Goal: Find specific page/section

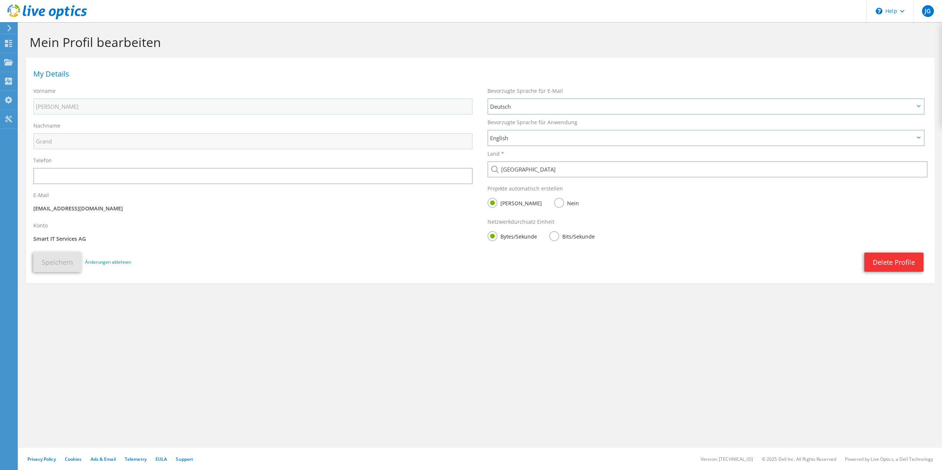
click at [5, 30] on div at bounding box center [8, 28] width 8 height 7
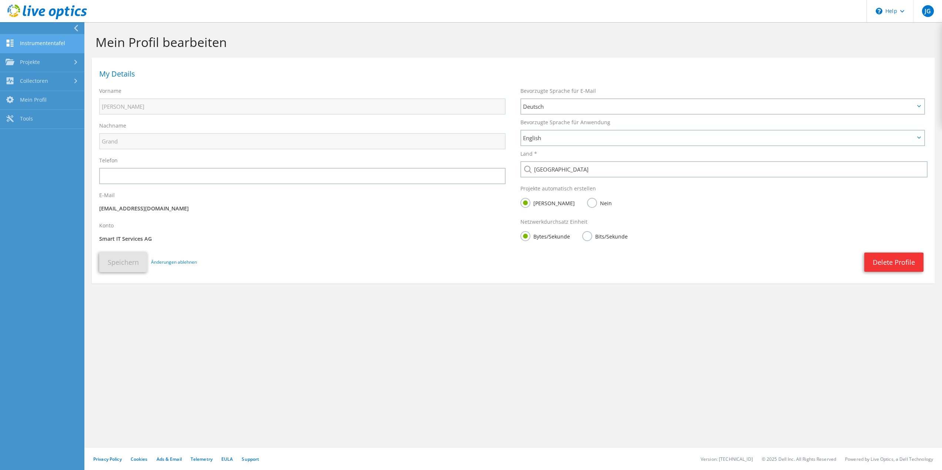
click at [49, 42] on link "Instrumententafel" at bounding box center [42, 43] width 84 height 19
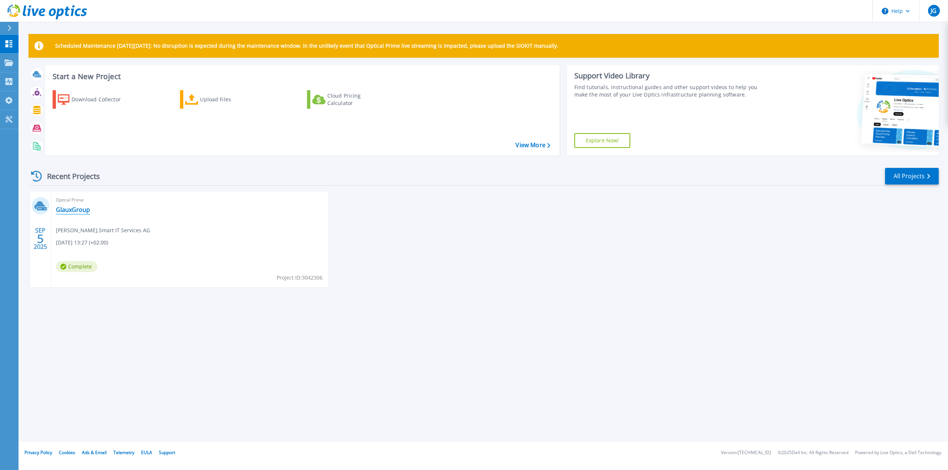
click at [66, 211] on link "GlauxGroup" at bounding box center [73, 209] width 34 height 7
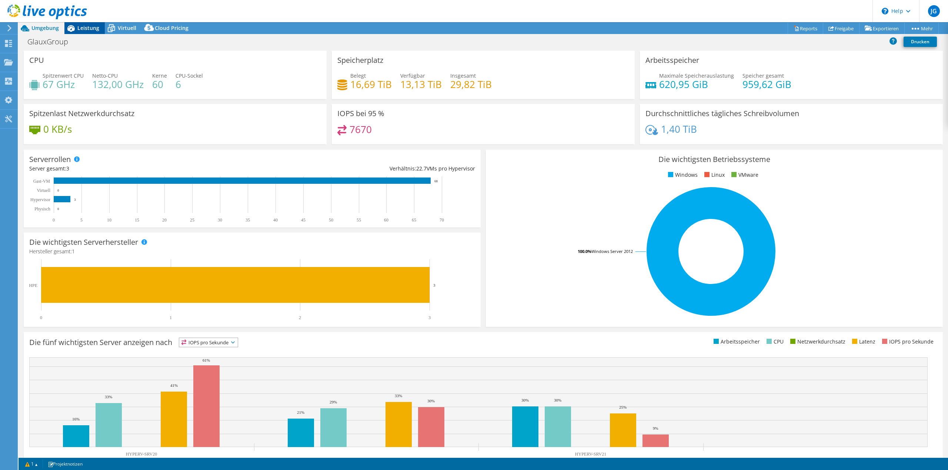
click at [86, 27] on span "Leistung" at bounding box center [88, 27] width 22 height 7
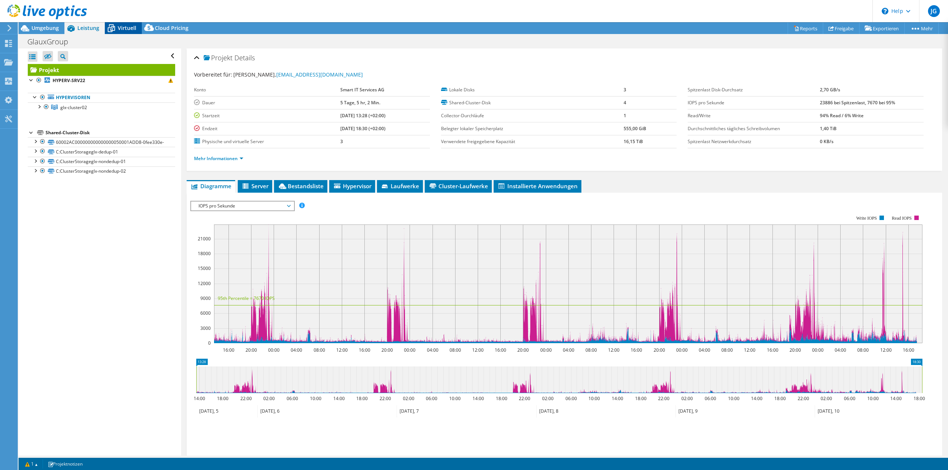
click at [121, 27] on span "Virtuell" at bounding box center [127, 27] width 19 height 7
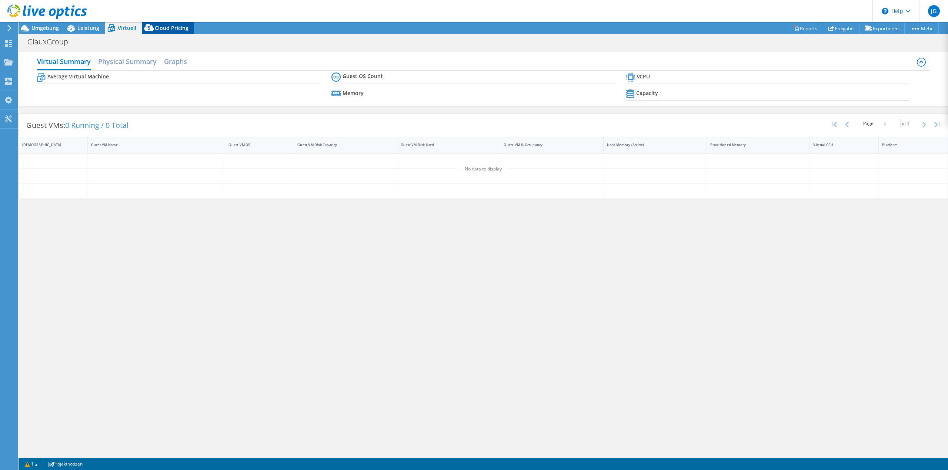
click at [154, 30] on icon at bounding box center [149, 29] width 15 height 15
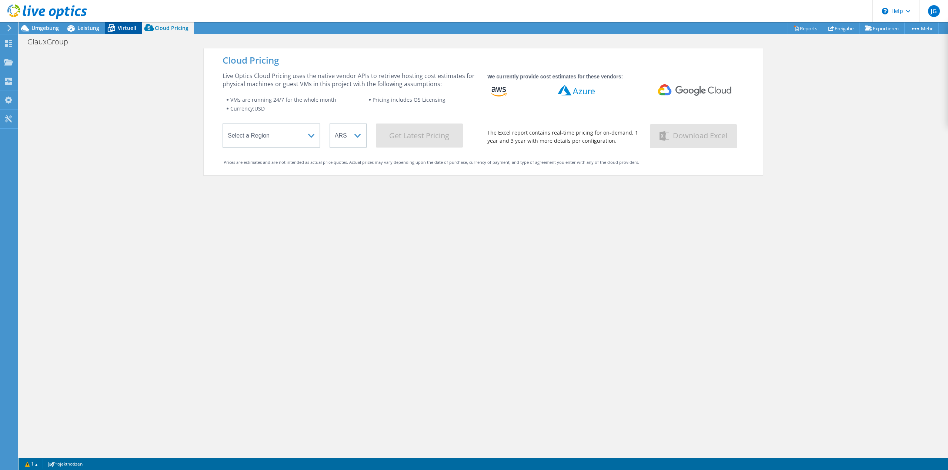
click at [124, 27] on span "Virtuell" at bounding box center [127, 27] width 19 height 7
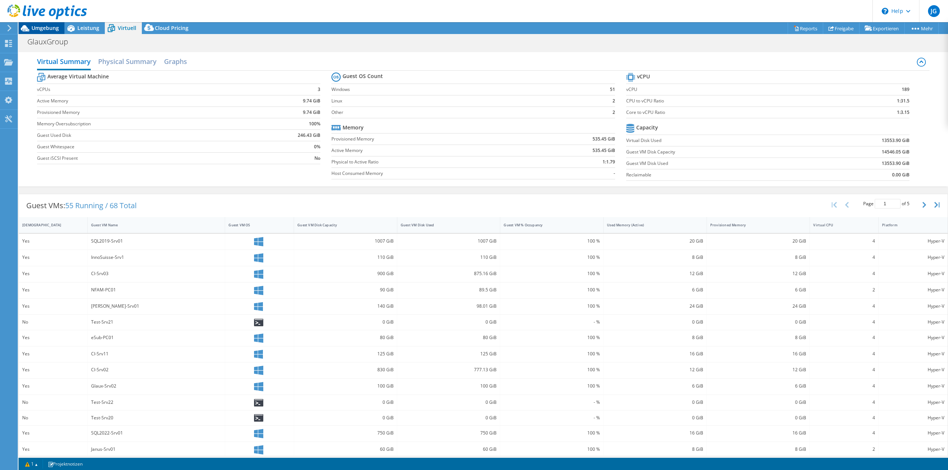
click at [45, 29] on span "Umgebung" at bounding box center [44, 27] width 27 height 7
